Goal: Information Seeking & Learning: Learn about a topic

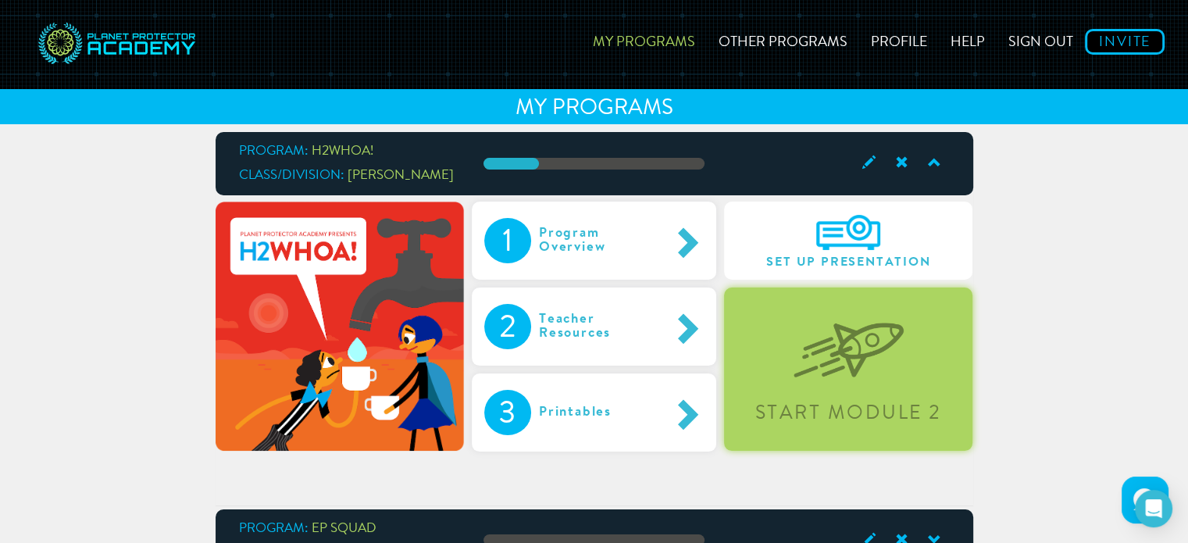
click at [861, 383] on div "Start Module 2" at bounding box center [848, 368] width 248 height 163
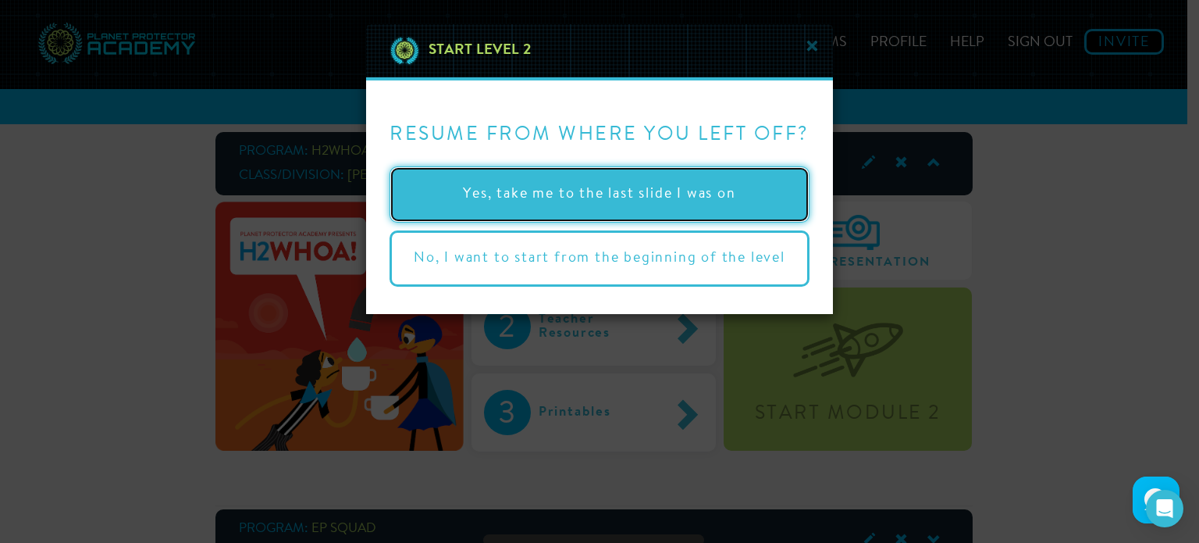
click at [593, 191] on button "Yes, take me to the last slide I was on" at bounding box center [600, 194] width 420 height 56
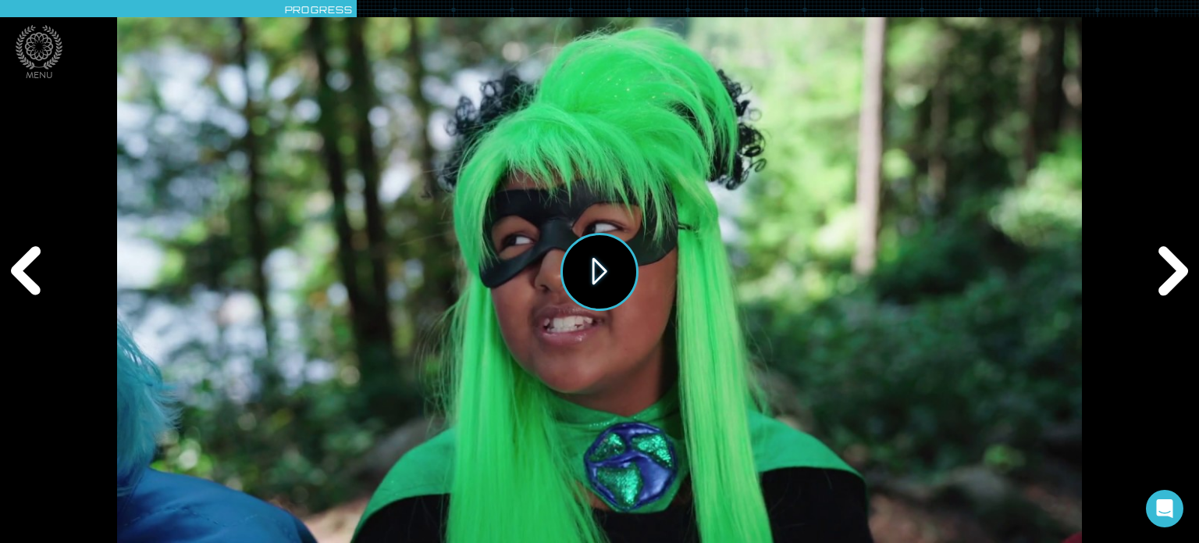
click at [600, 271] on button "Play" at bounding box center [600, 272] width 78 height 78
click at [864, 432] on div "Replay" at bounding box center [599, 271] width 965 height 543
click at [1174, 280] on div "Next" at bounding box center [1171, 271] width 58 height 163
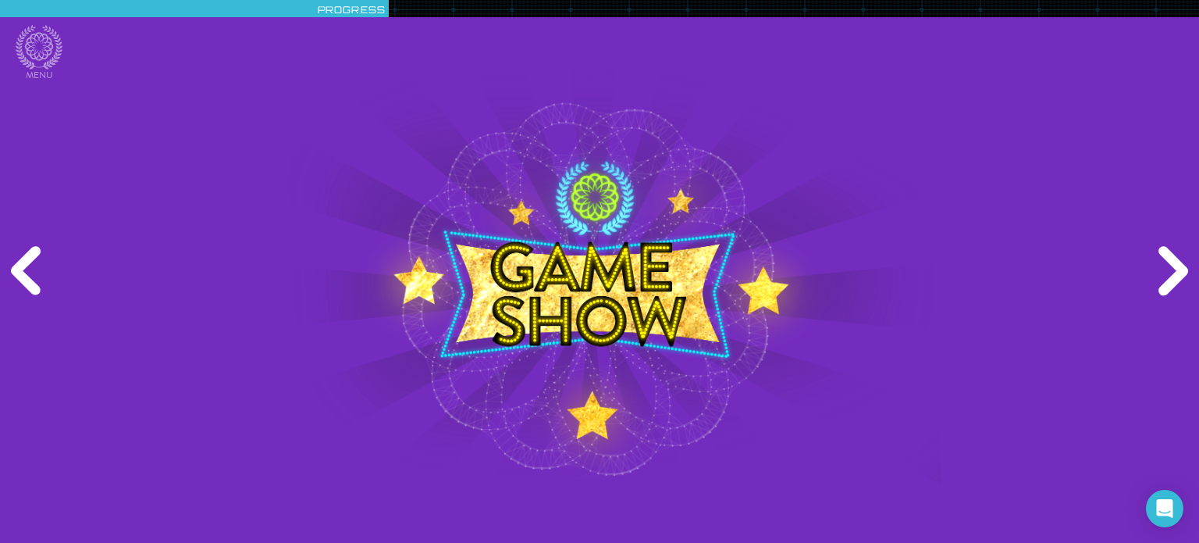
click at [1180, 276] on div "Next" at bounding box center [1171, 271] width 58 height 163
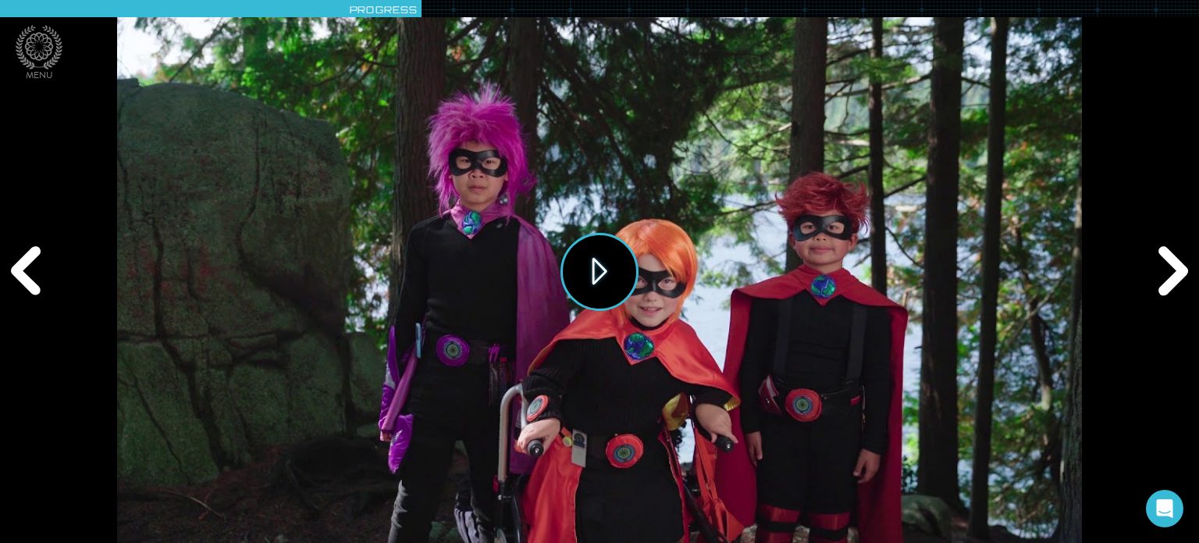
click at [603, 275] on button "Play" at bounding box center [600, 272] width 78 height 78
click at [1168, 283] on div "Next" at bounding box center [1171, 271] width 58 height 163
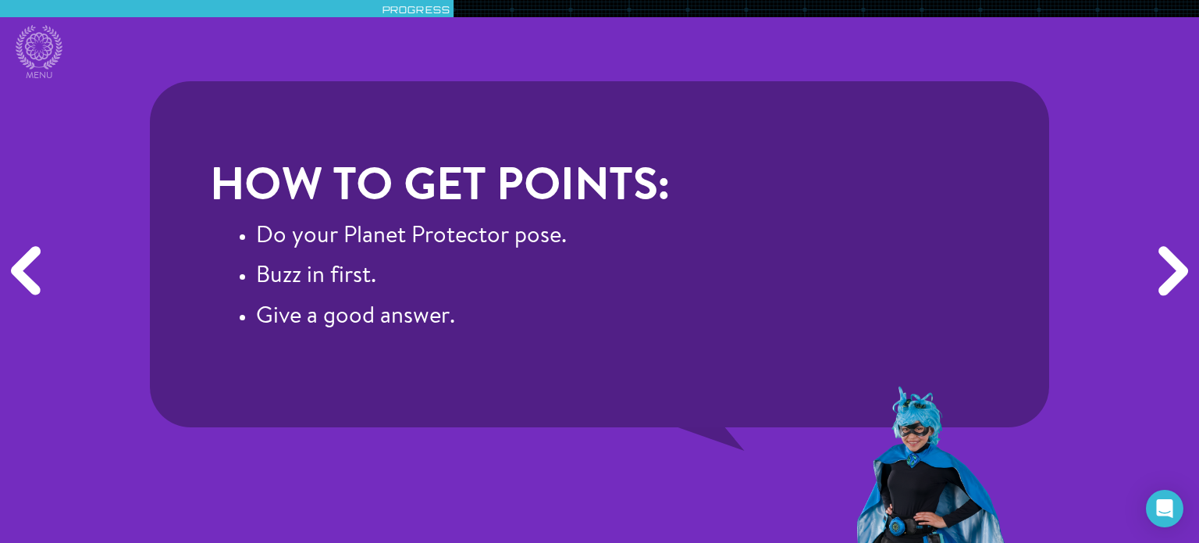
click at [1168, 283] on div "Next" at bounding box center [1171, 271] width 58 height 163
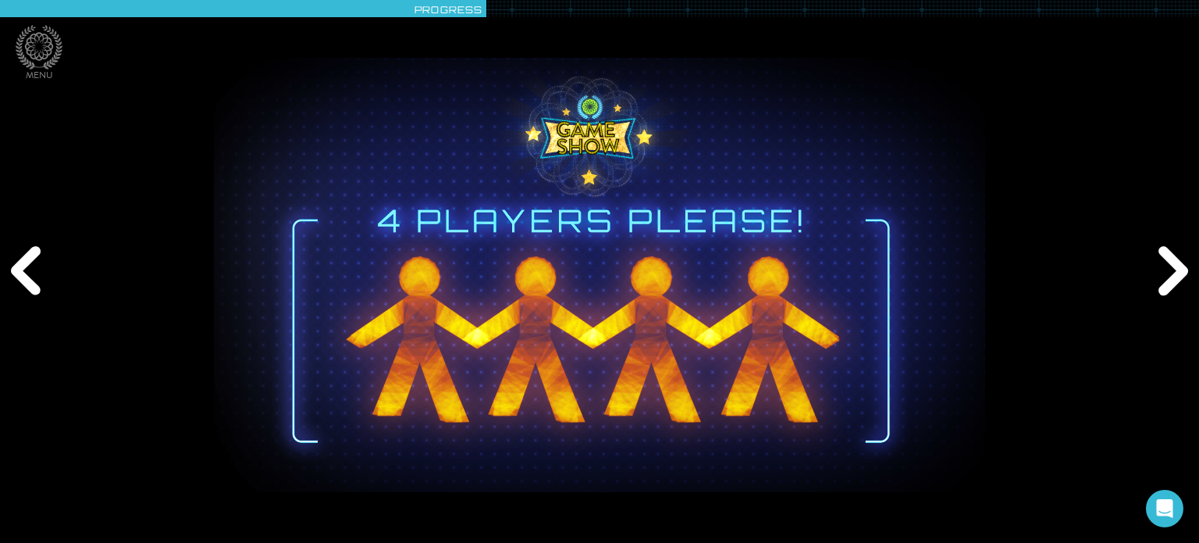
click at [1165, 283] on div "Next" at bounding box center [1171, 271] width 58 height 163
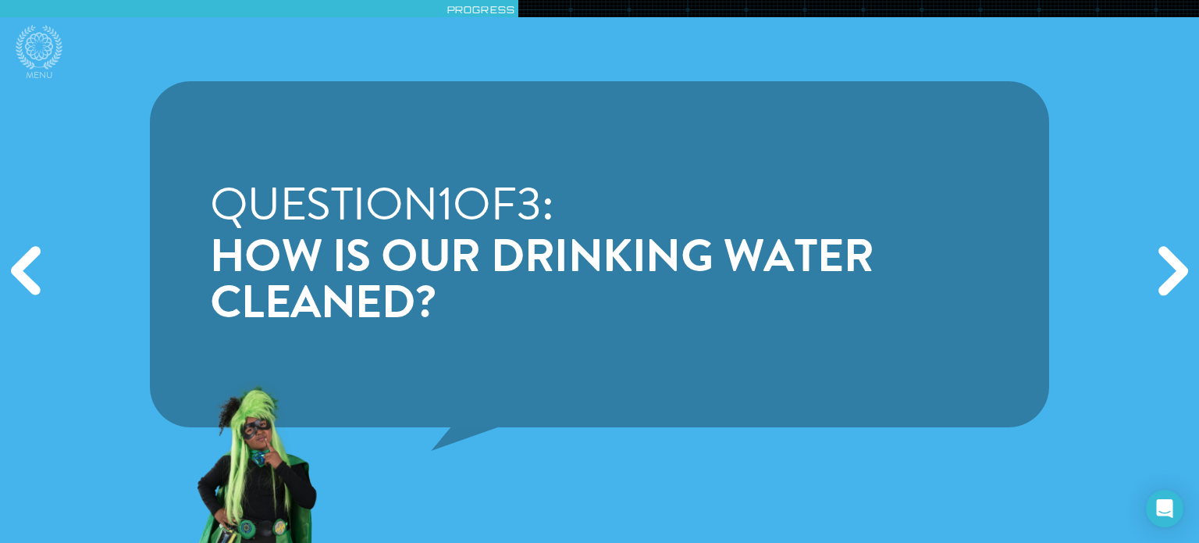
click at [1165, 283] on div "Next" at bounding box center [1171, 271] width 58 height 163
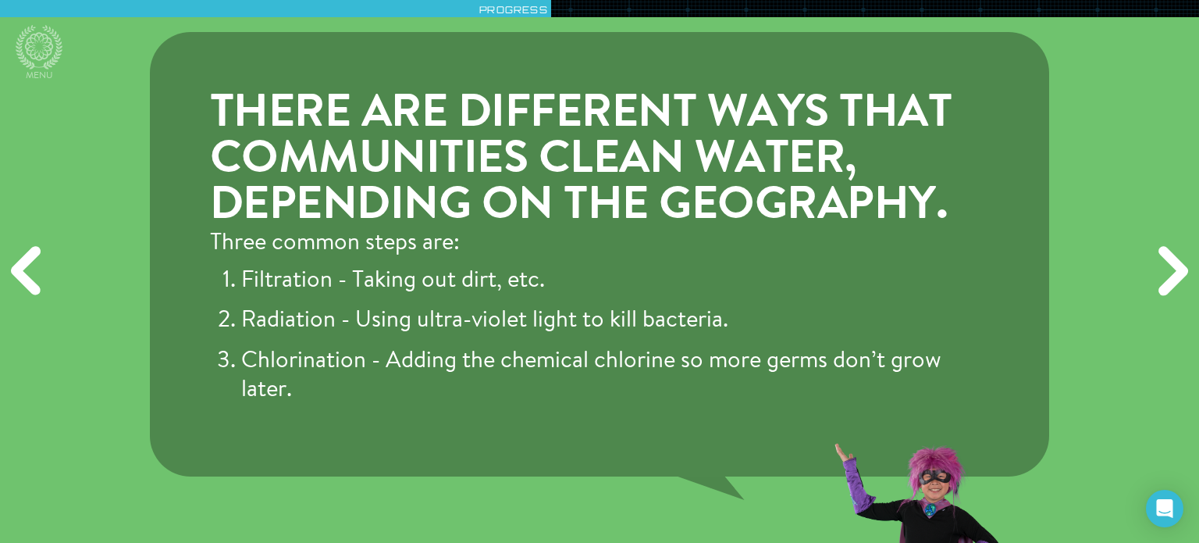
click at [1165, 283] on div "Next" at bounding box center [1171, 271] width 58 height 163
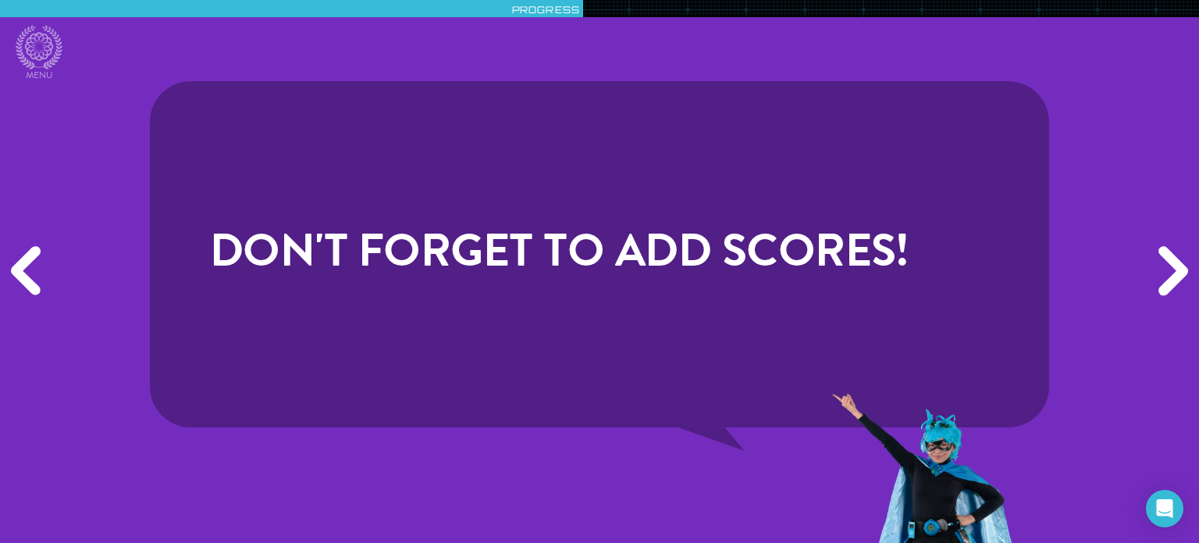
click at [1165, 283] on div "Next" at bounding box center [1171, 271] width 58 height 163
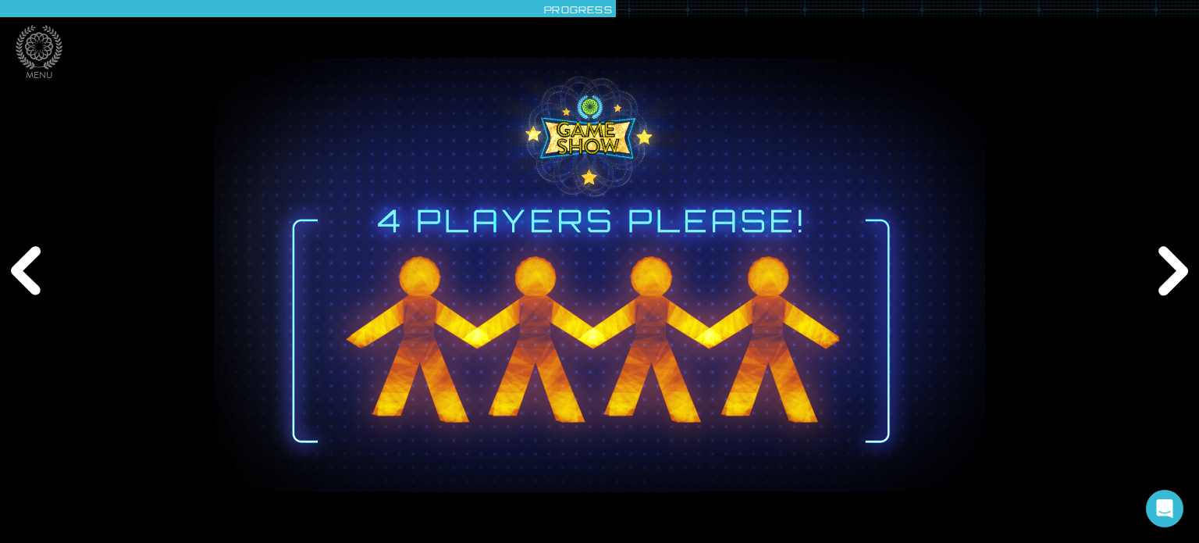
click at [1165, 283] on div "Next" at bounding box center [1171, 271] width 58 height 163
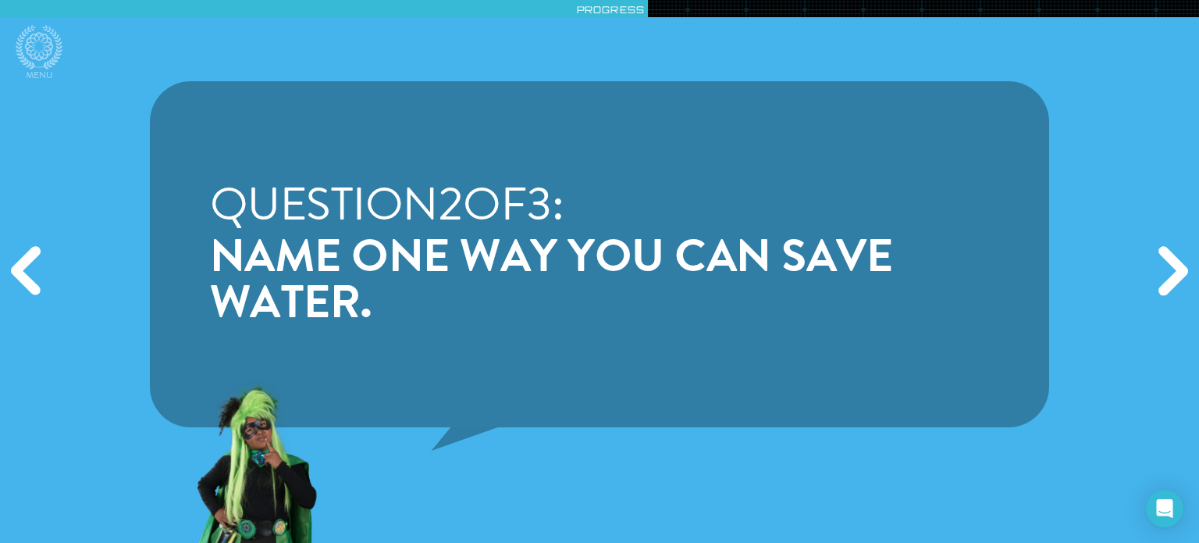
click at [1165, 283] on div "Next" at bounding box center [1171, 271] width 58 height 163
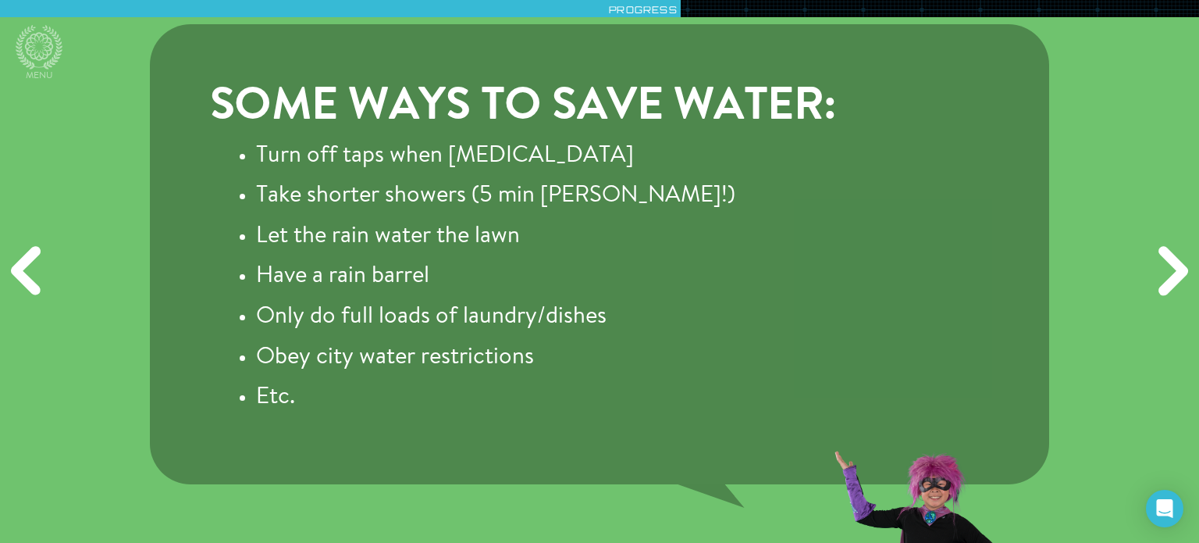
click at [1165, 283] on div "Next" at bounding box center [1171, 271] width 58 height 163
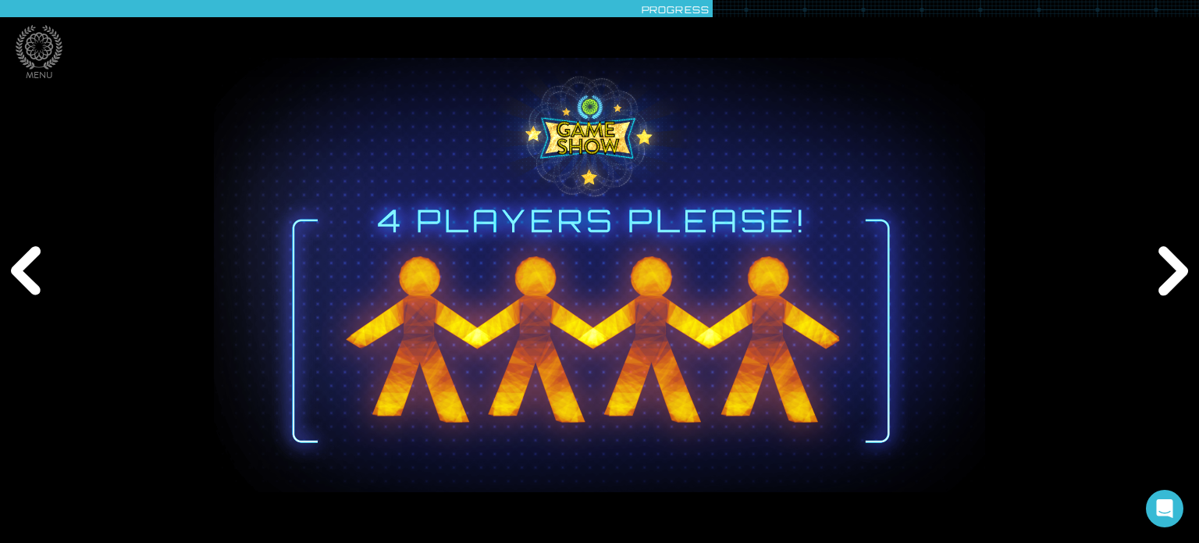
click at [1165, 283] on div "Next" at bounding box center [1171, 271] width 58 height 163
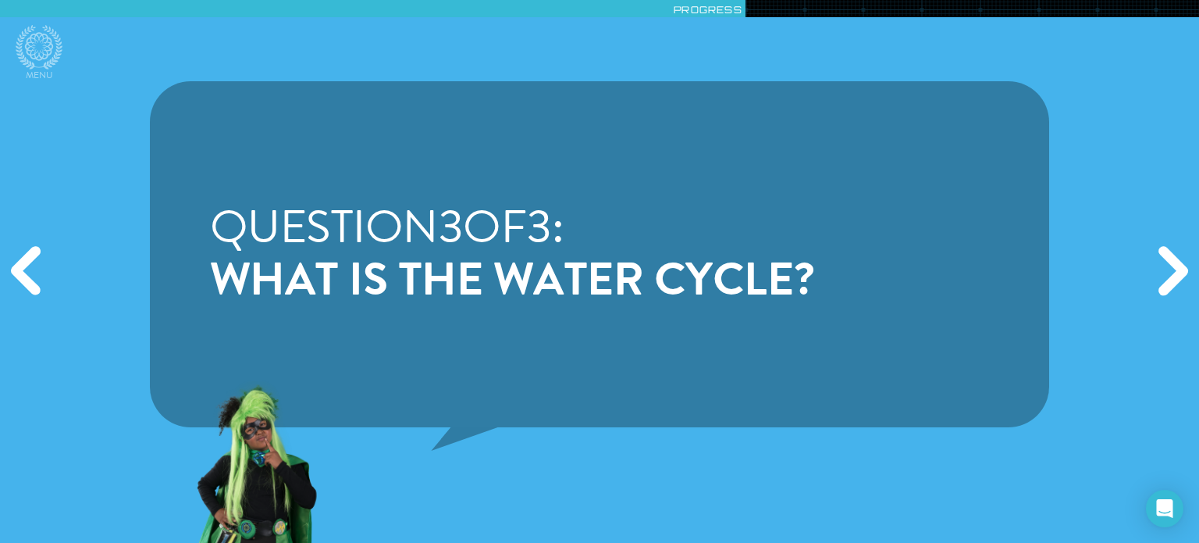
click at [1165, 283] on div "Next" at bounding box center [1171, 271] width 58 height 163
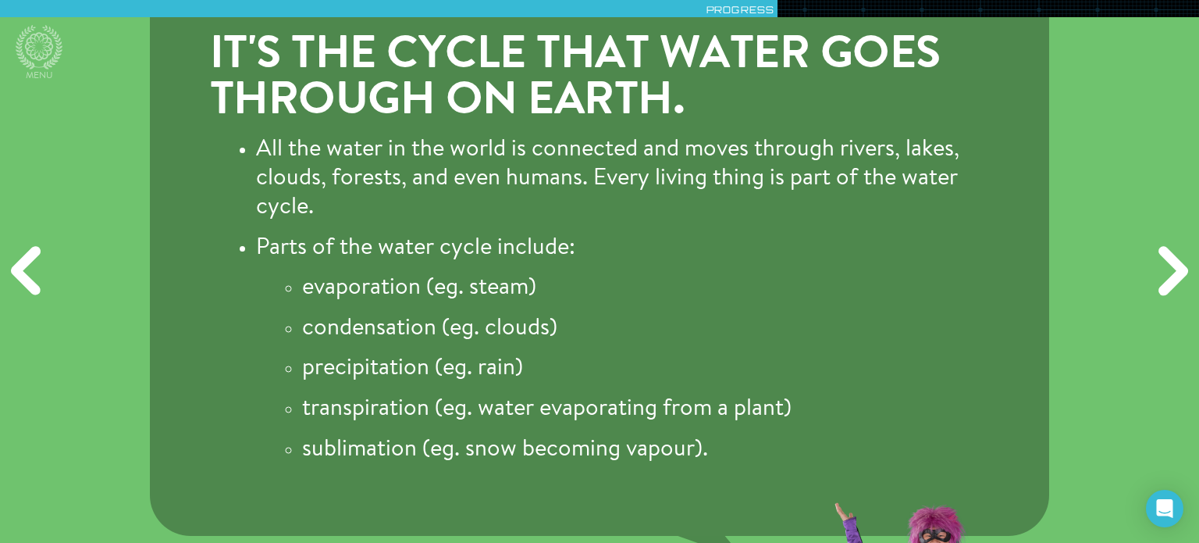
click at [1165, 283] on div "Next" at bounding box center [1171, 271] width 58 height 163
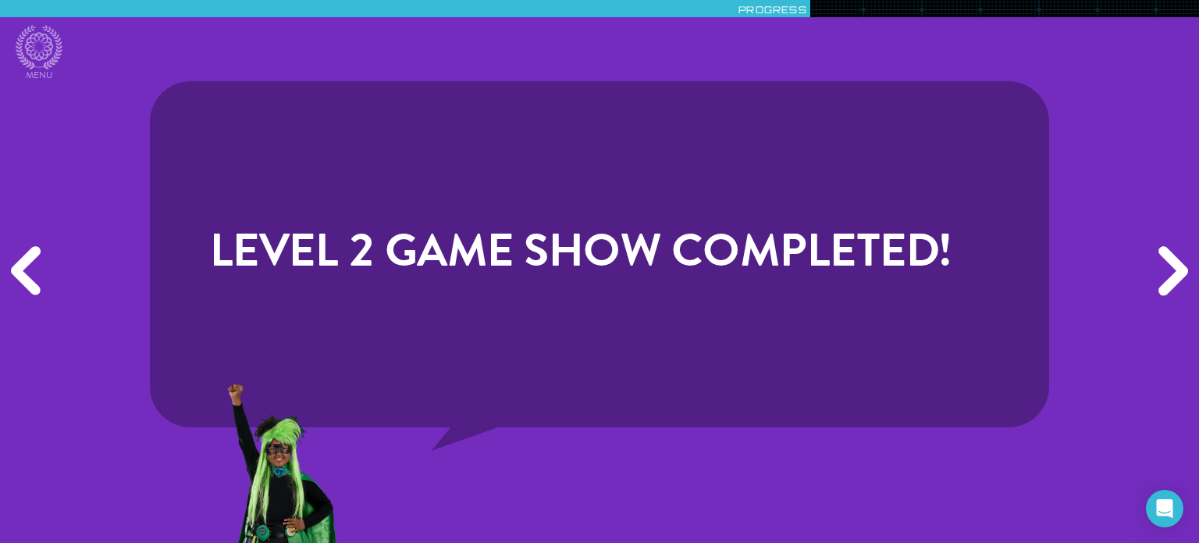
click at [1165, 283] on div "Next" at bounding box center [1171, 271] width 58 height 163
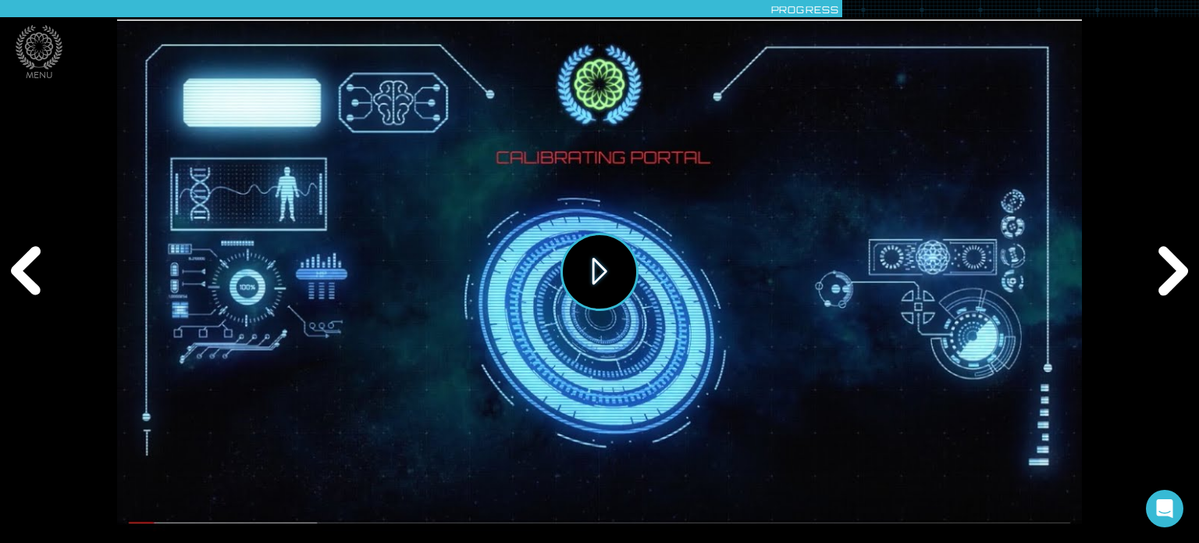
click at [597, 269] on button "Play" at bounding box center [600, 272] width 78 height 78
